Goal: Book appointment/travel/reservation

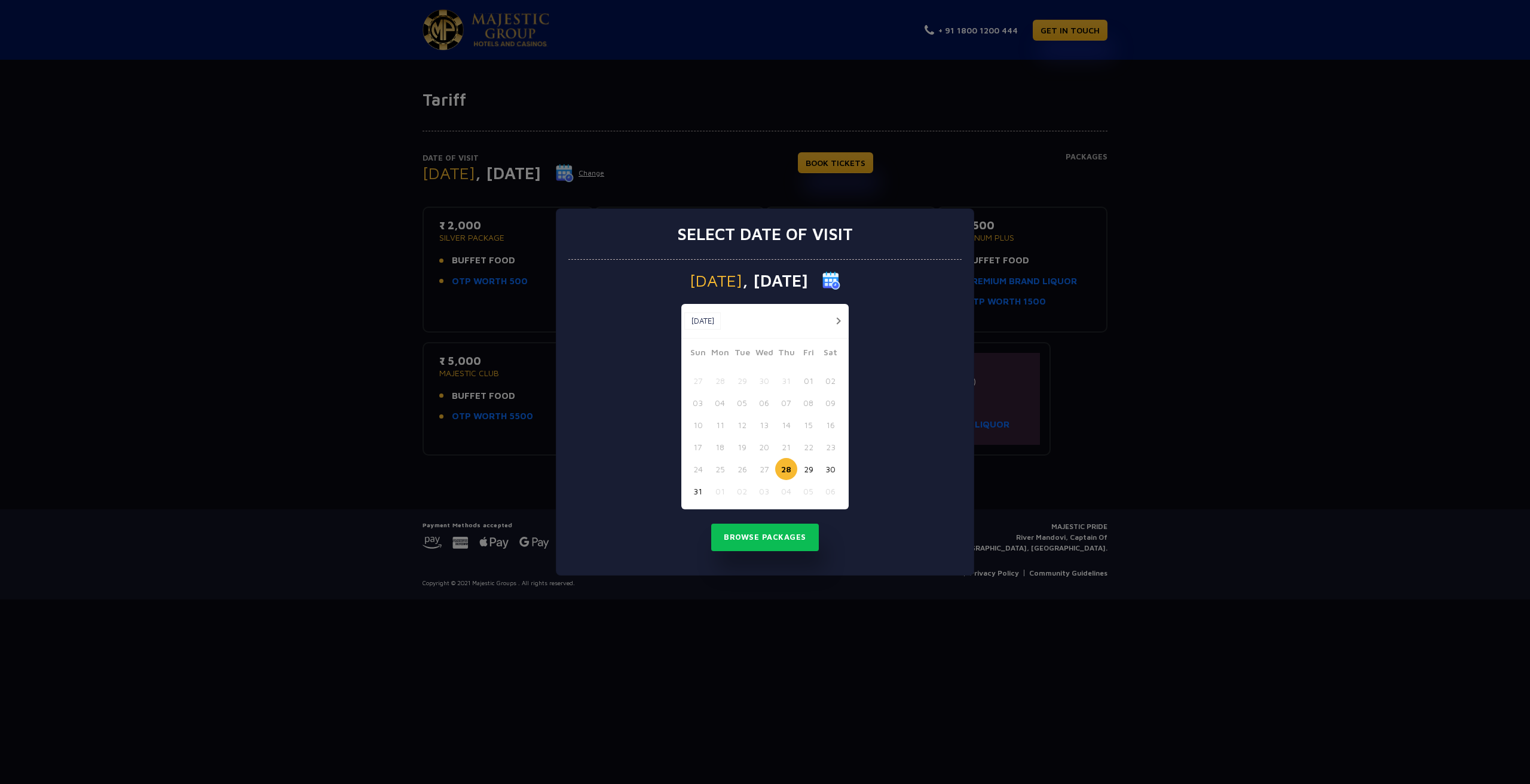
click at [837, 321] on button "button" at bounding box center [838, 321] width 15 height 15
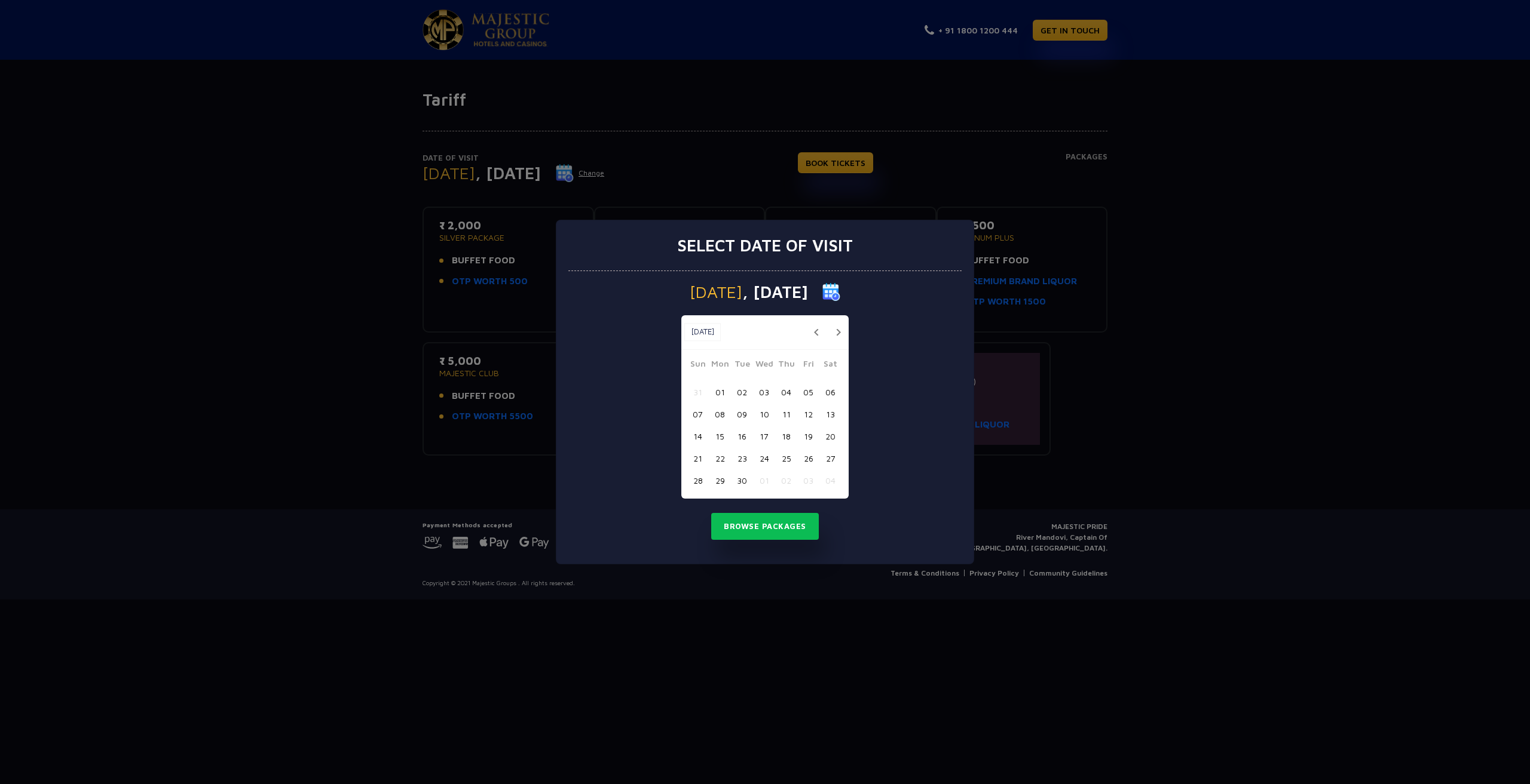
click at [785, 396] on button "04" at bounding box center [786, 392] width 22 height 22
click at [762, 526] on button "Browse Packages" at bounding box center [765, 527] width 107 height 28
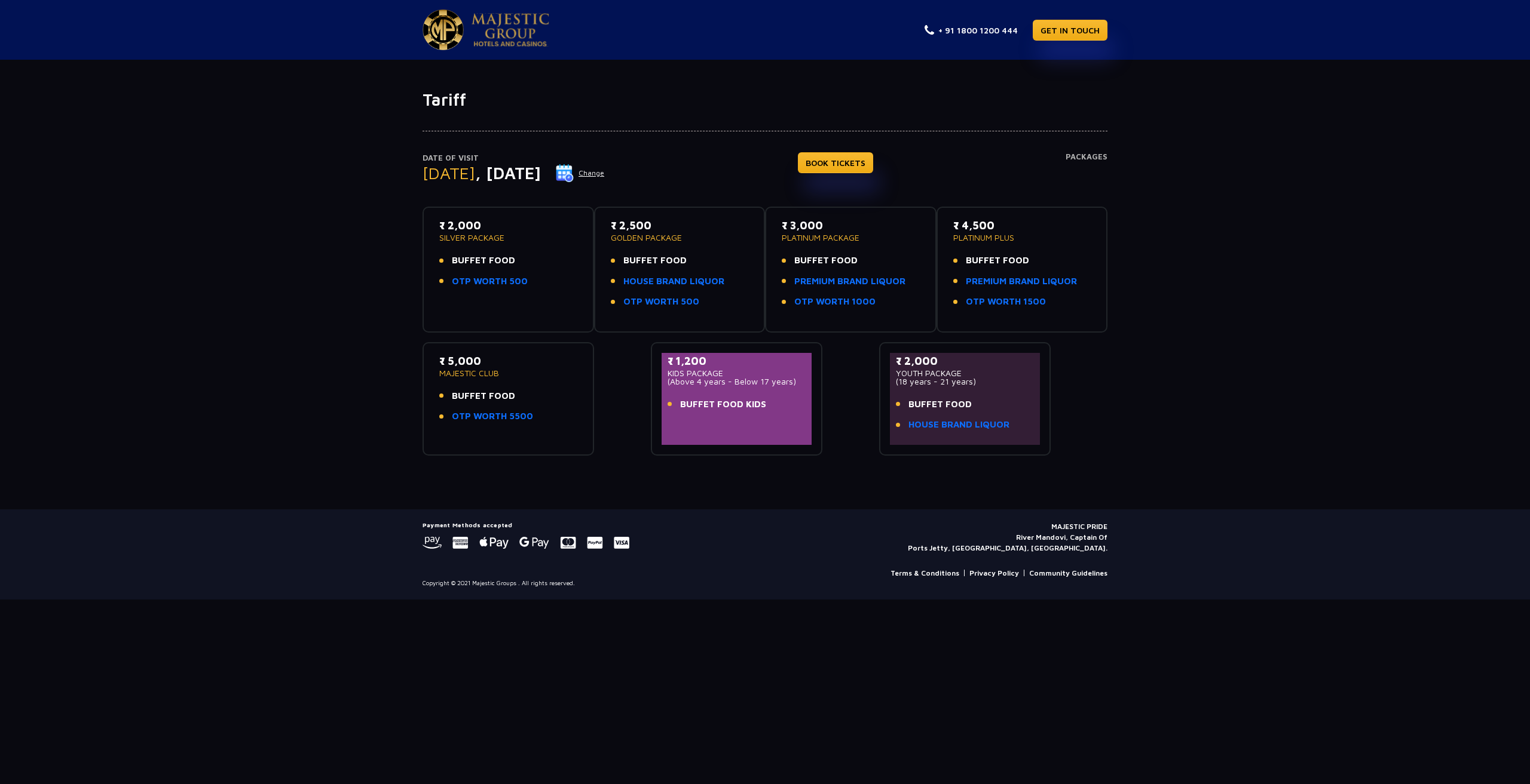
click at [337, 379] on div "Date of Visit [DATE] Change BOOK TICKETS Packages ₹ 2,000 SILVER PACKAGE BUFFET…" at bounding box center [765, 282] width 1530 height 346
click at [500, 259] on span "BUFFET FOOD" at bounding box center [484, 261] width 64 height 14
click at [826, 239] on p "PLATINUM PACKAGE" at bounding box center [850, 238] width 138 height 8
click at [827, 264] on span "BUFFET FOOD" at bounding box center [826, 261] width 64 height 14
click at [385, 453] on div "Date of Visit [DATE] Change BOOK TICKETS Packages ₹ 2,000 SILVER PACKAGE BUFFET…" at bounding box center [765, 282] width 1530 height 346
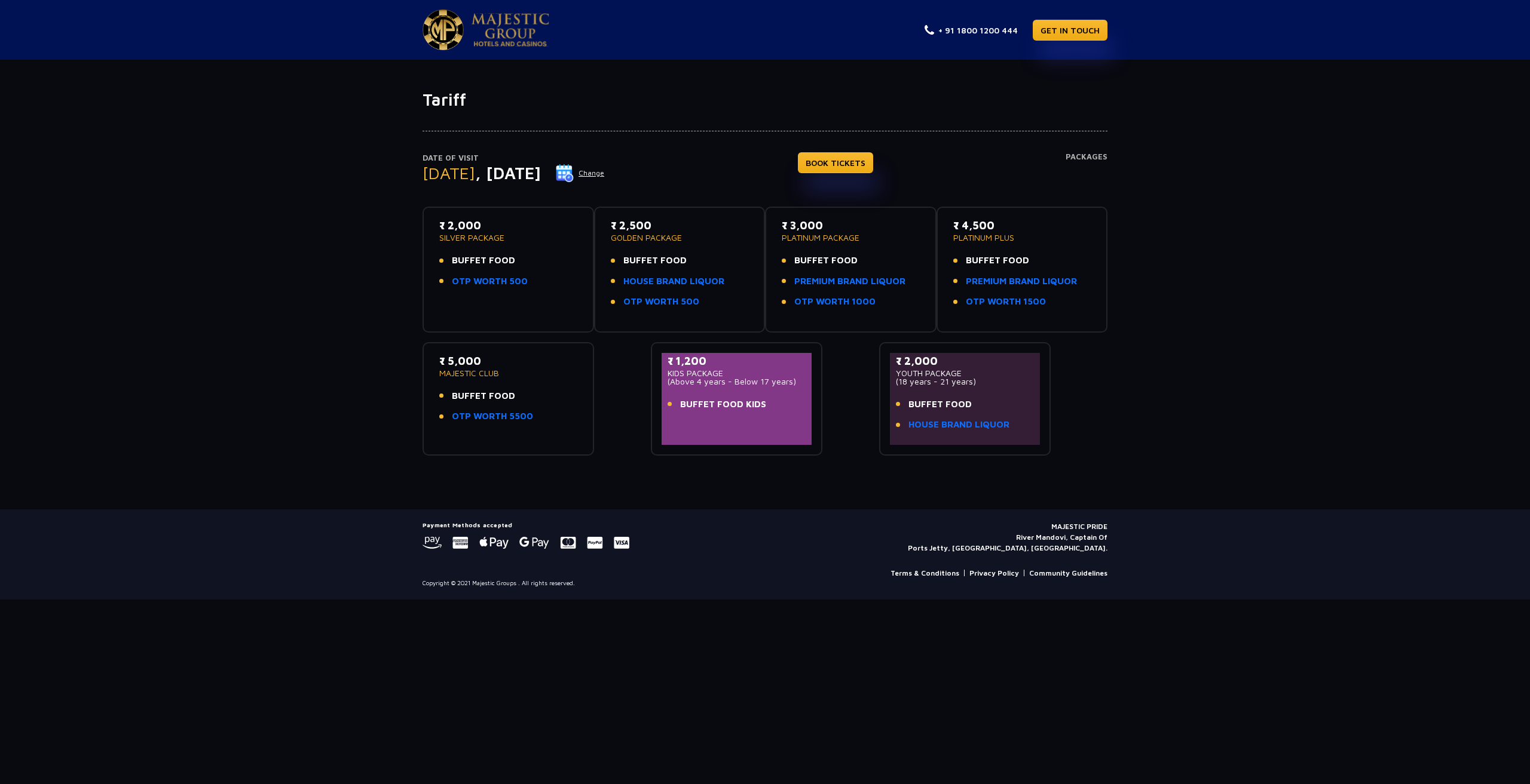
click at [473, 362] on p "₹ 5,000" at bounding box center [508, 361] width 138 height 16
click at [472, 370] on p "MAJESTIC CLUB" at bounding box center [508, 373] width 138 height 8
click at [467, 401] on span "BUFFET FOOD" at bounding box center [484, 396] width 64 height 14
click at [495, 398] on span "BUFFET FOOD" at bounding box center [484, 396] width 64 height 14
click at [994, 223] on p "₹ 4,500" at bounding box center [1022, 225] width 138 height 16
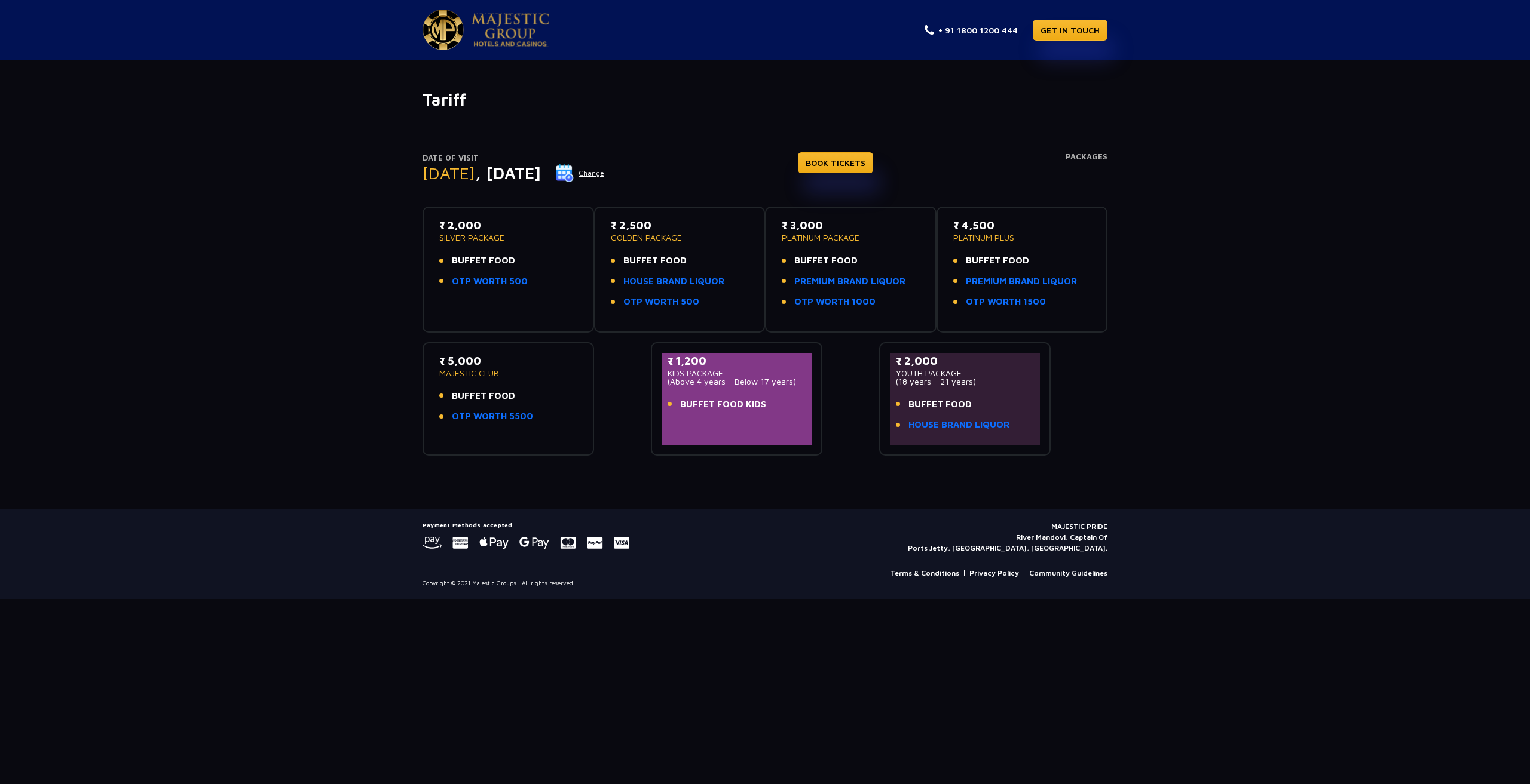
click at [847, 228] on p "₹ 3,000" at bounding box center [850, 225] width 138 height 16
click at [636, 302] on link "OTP WORTH 500" at bounding box center [661, 302] width 76 height 14
